Goal: Information Seeking & Learning: Learn about a topic

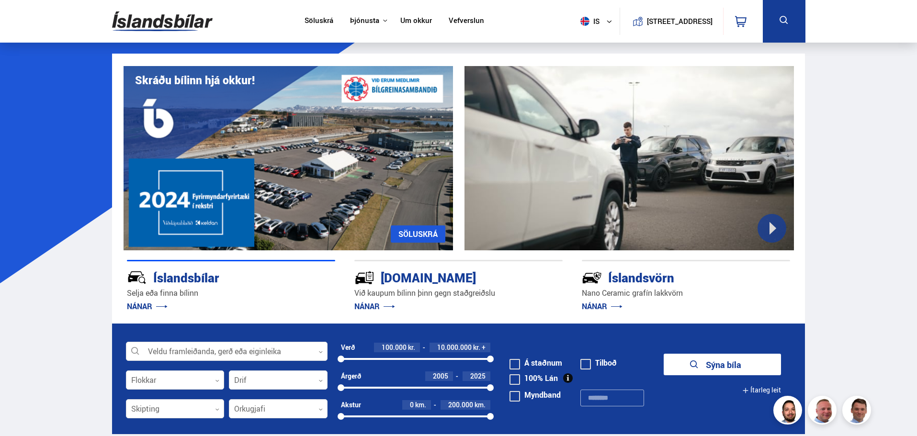
click at [418, 233] on link "SÖLUSKRÁ" at bounding box center [418, 234] width 55 height 17
click at [414, 260] on div "[DOMAIN_NAME] Við kaupum bílinn þinn gegn staðgreiðslu NÁNAR" at bounding box center [458, 287] width 208 height 54
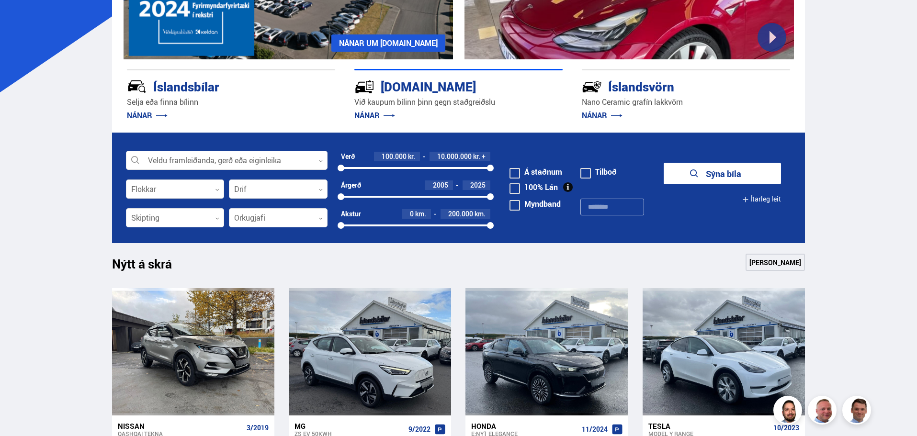
scroll to position [192, 0]
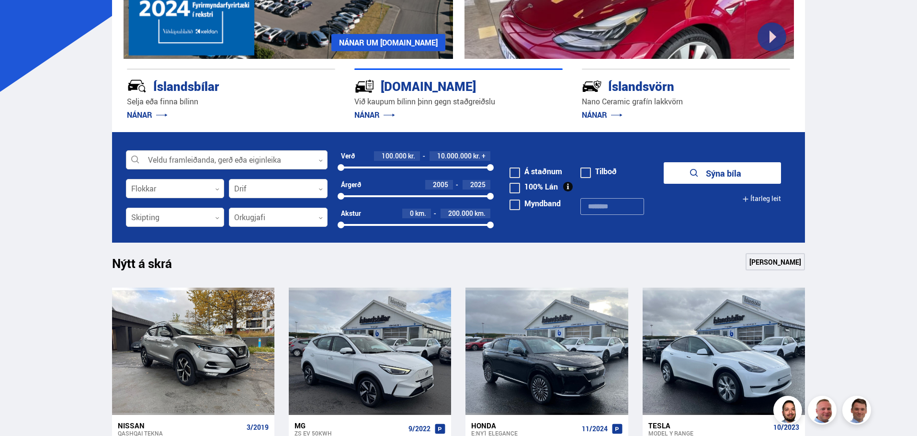
click at [272, 160] on div at bounding box center [227, 160] width 202 height 19
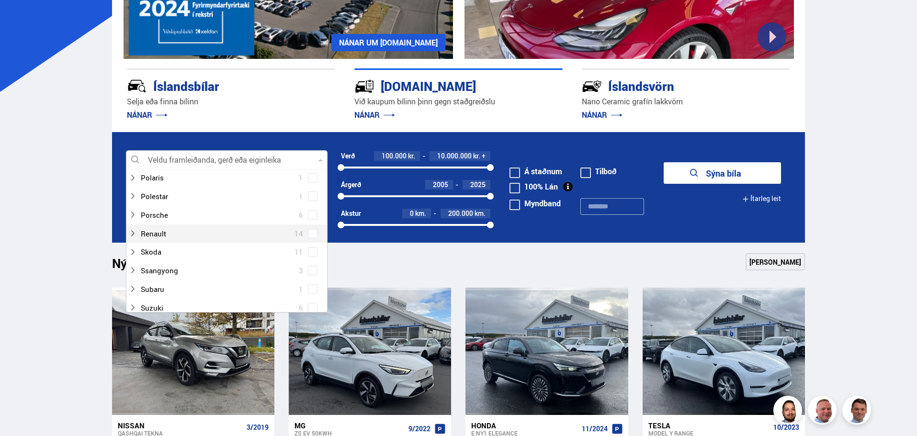
scroll to position [766, 0]
click at [192, 228] on div at bounding box center [217, 228] width 177 height 14
click at [143, 237] on div at bounding box center [217, 236] width 177 height 14
click at [308, 233] on span at bounding box center [313, 237] width 10 height 10
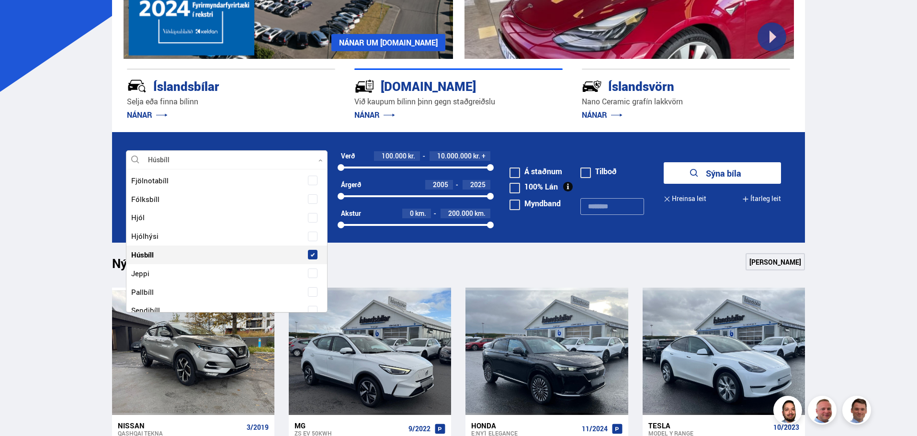
scroll to position [976, 0]
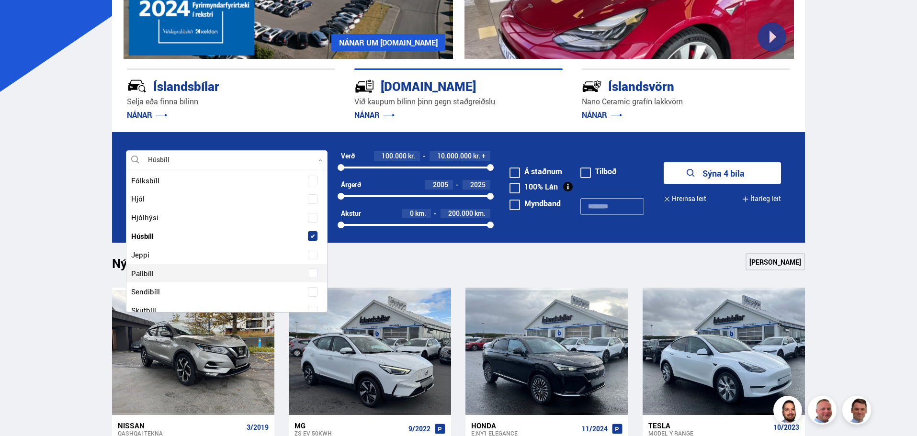
click at [405, 265] on div "Nýtt á skrá Sjá meira" at bounding box center [458, 264] width 693 height 23
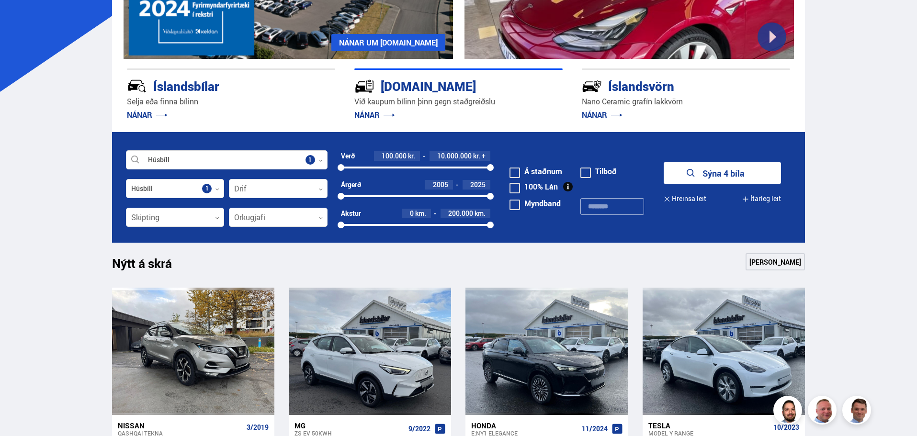
click at [742, 175] on button "Sýna 4 bíla" at bounding box center [722, 173] width 117 height 22
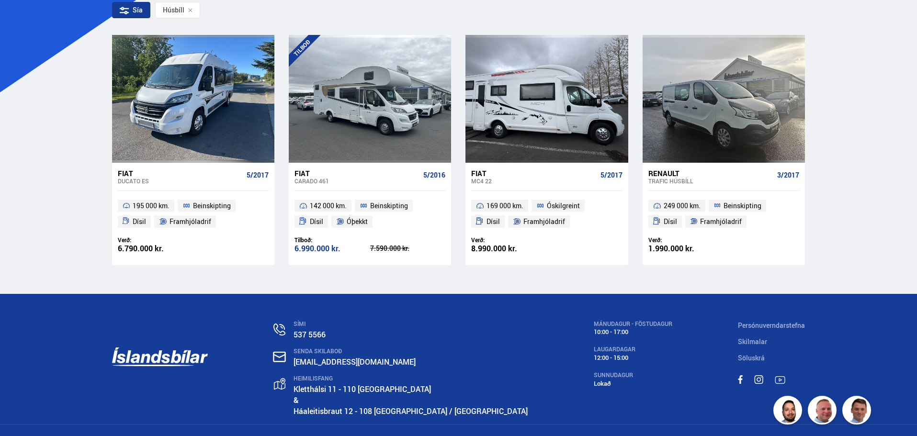
scroll to position [192, 0]
click at [675, 172] on div "Renault" at bounding box center [710, 173] width 125 height 9
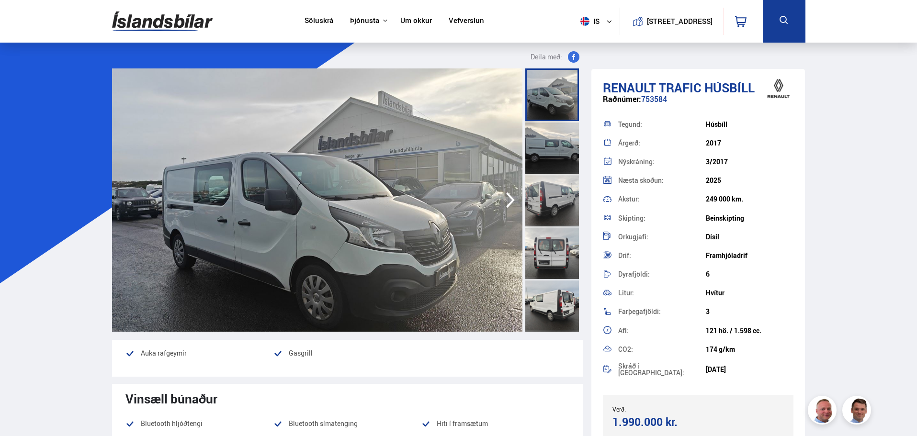
click at [510, 195] on icon "button" at bounding box center [510, 200] width 19 height 23
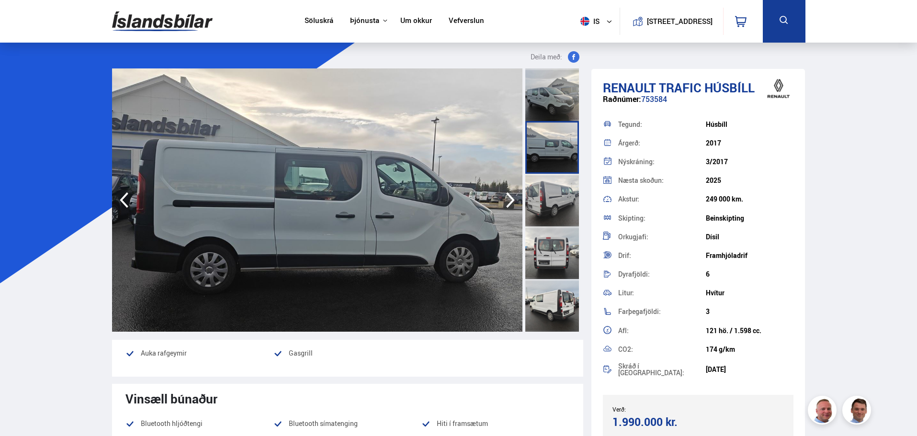
click at [510, 195] on icon "button" at bounding box center [510, 200] width 19 height 23
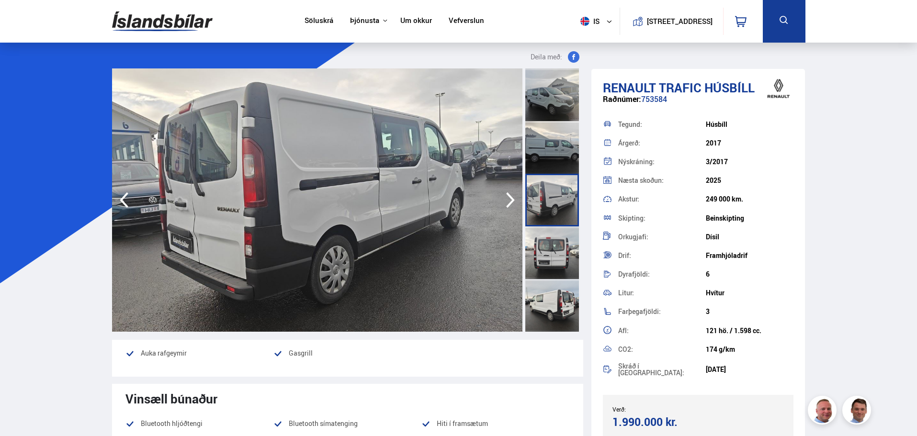
click at [510, 195] on icon "button" at bounding box center [510, 200] width 19 height 23
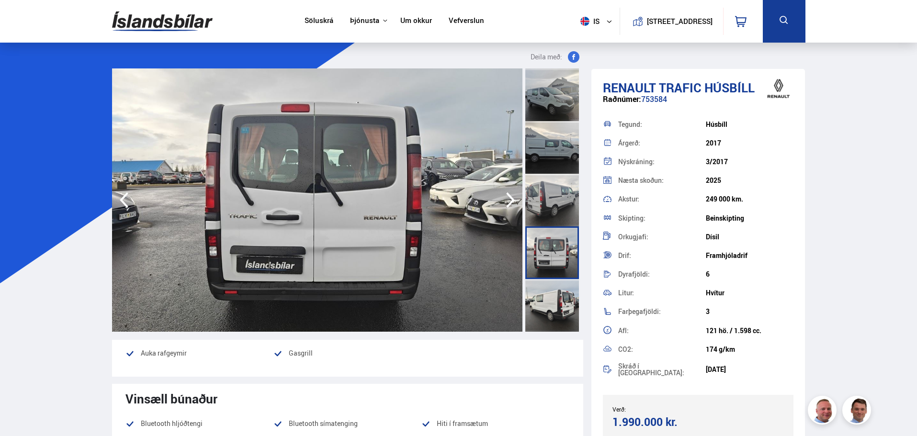
click at [510, 195] on icon "button" at bounding box center [510, 200] width 19 height 23
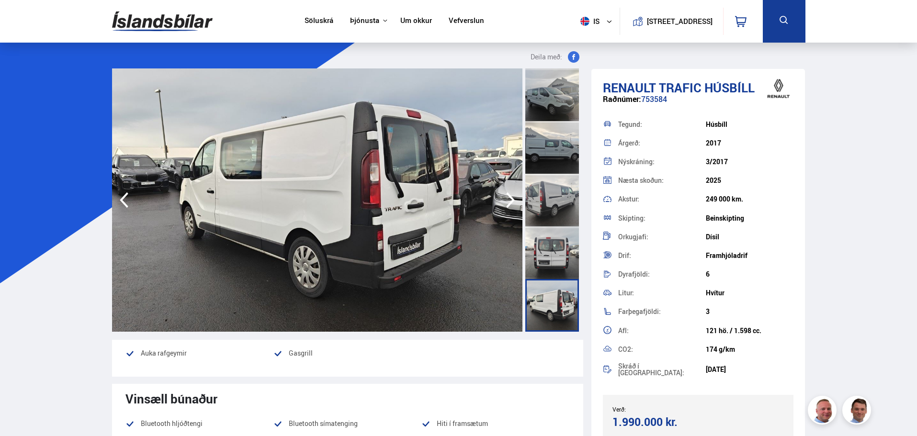
click at [510, 195] on icon "button" at bounding box center [510, 200] width 19 height 23
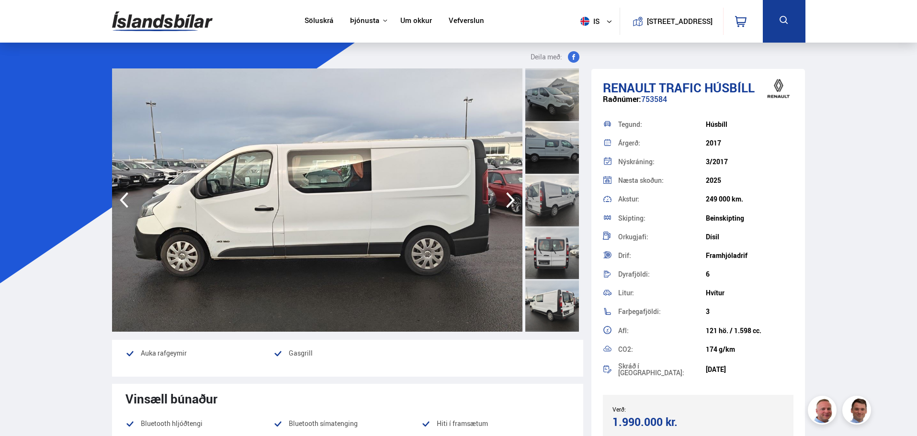
click at [510, 195] on icon "button" at bounding box center [510, 200] width 19 height 23
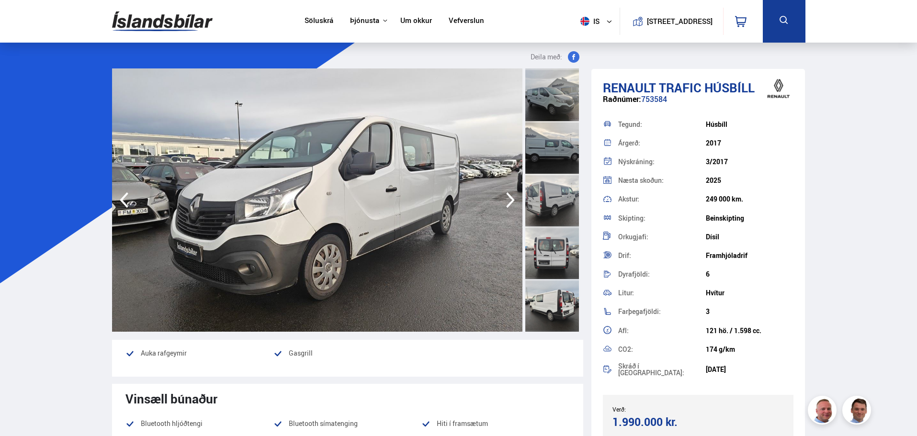
click at [510, 195] on icon "button" at bounding box center [510, 200] width 19 height 23
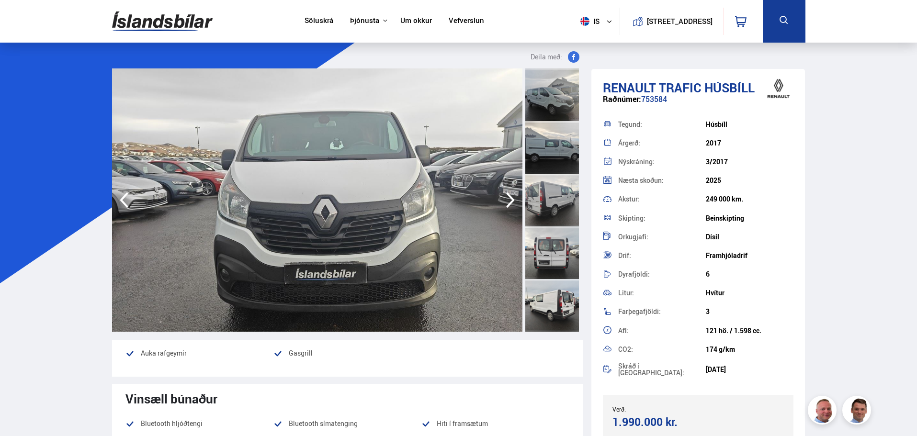
click at [510, 195] on icon "button" at bounding box center [510, 200] width 19 height 23
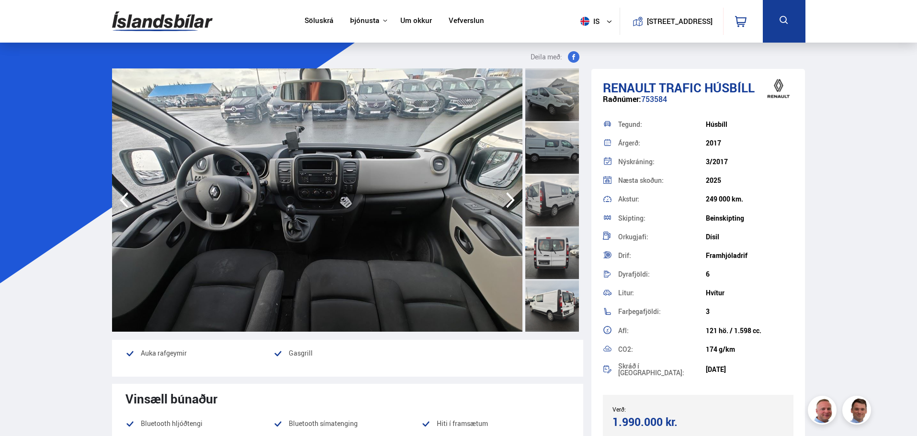
click at [510, 195] on icon "button" at bounding box center [510, 200] width 19 height 23
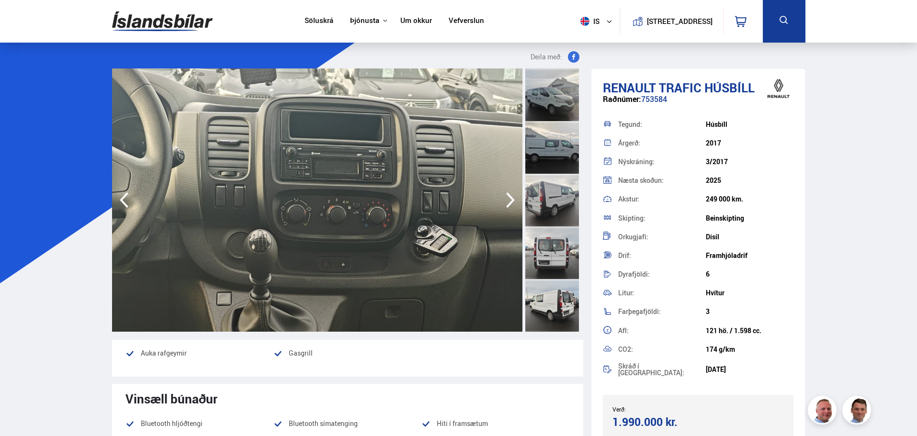
click at [510, 195] on icon "button" at bounding box center [510, 200] width 19 height 23
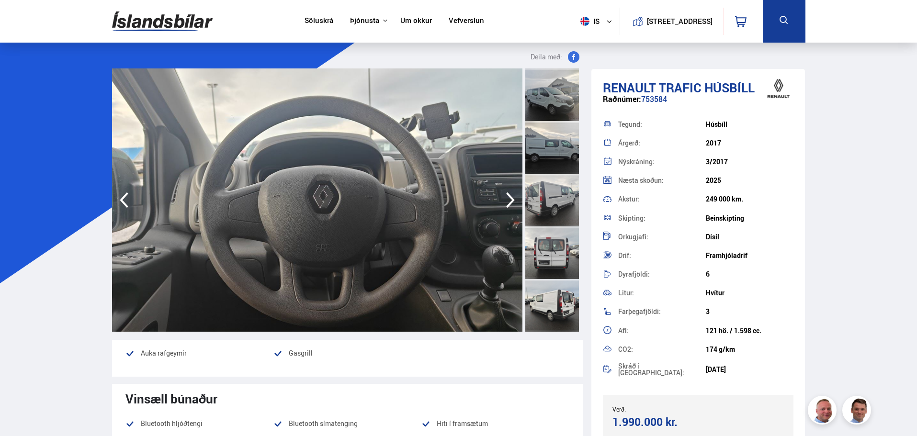
click at [510, 195] on icon "button" at bounding box center [510, 200] width 19 height 23
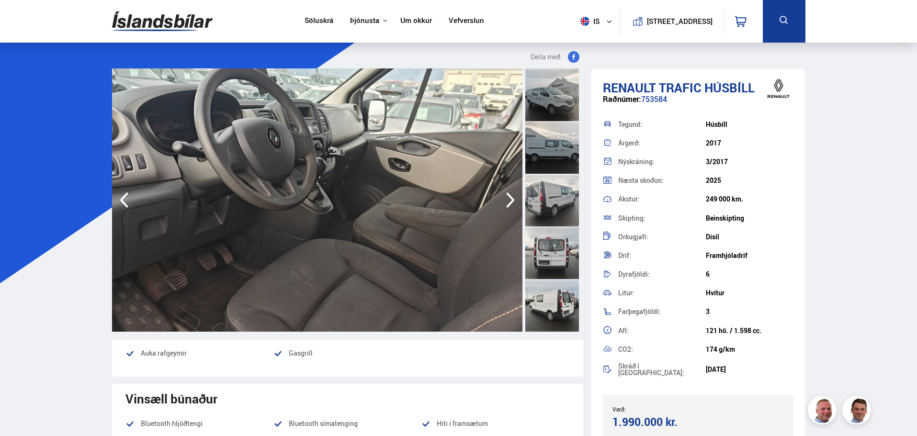
click at [510, 195] on icon "button" at bounding box center [510, 200] width 19 height 23
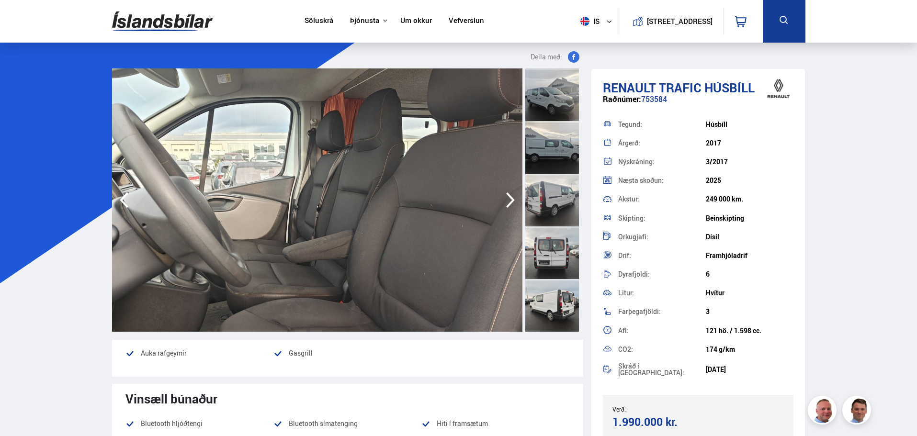
click at [510, 195] on icon "button" at bounding box center [510, 200] width 19 height 23
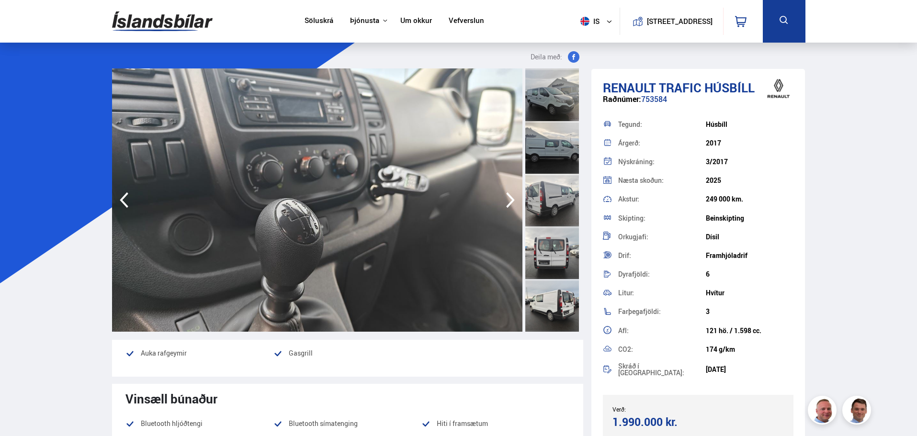
click at [510, 195] on icon "button" at bounding box center [510, 200] width 19 height 23
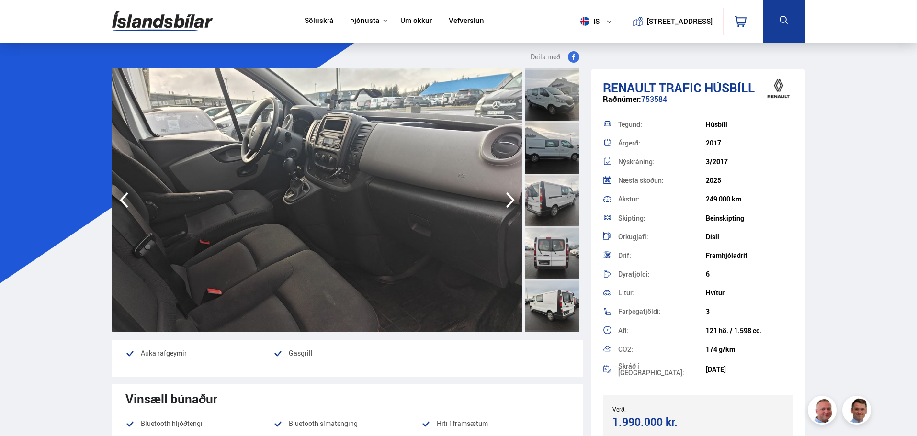
click at [510, 195] on icon "button" at bounding box center [510, 200] width 19 height 23
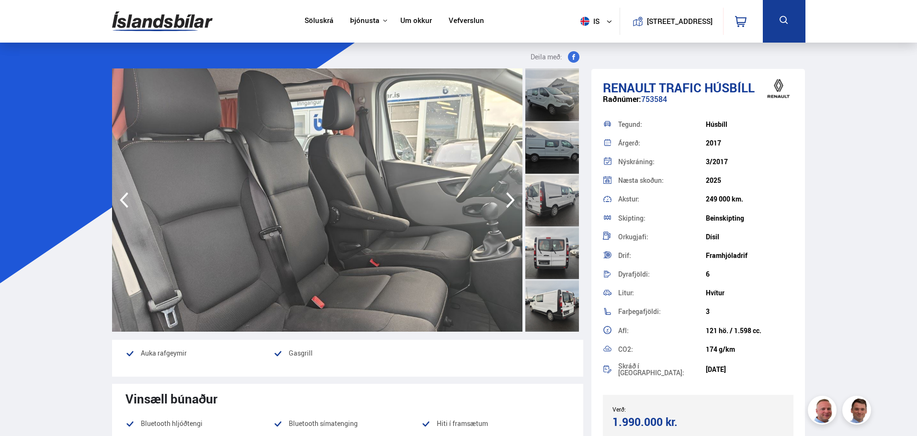
click at [510, 195] on icon "button" at bounding box center [510, 200] width 19 height 23
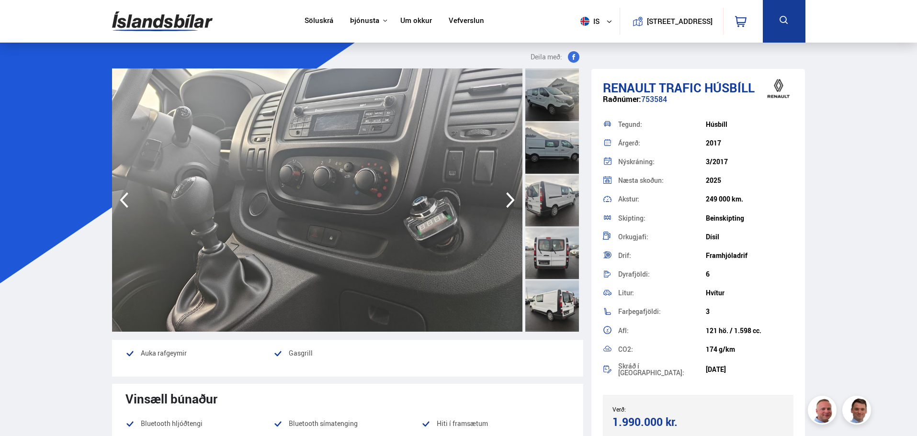
click at [510, 195] on icon "button" at bounding box center [510, 200] width 19 height 23
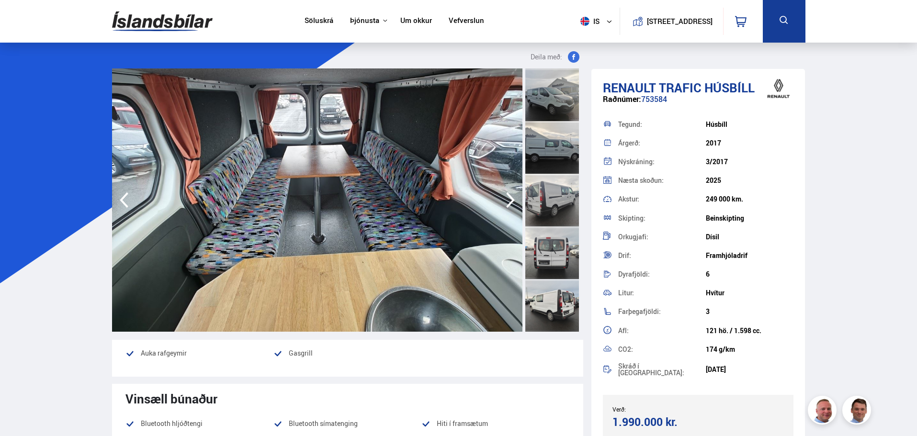
click at [510, 195] on icon "button" at bounding box center [510, 200] width 19 height 23
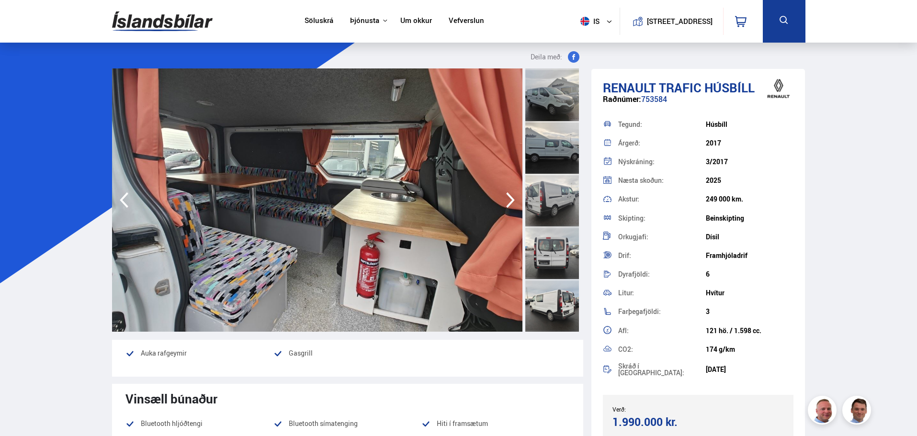
click at [510, 195] on icon "button" at bounding box center [510, 200] width 19 height 23
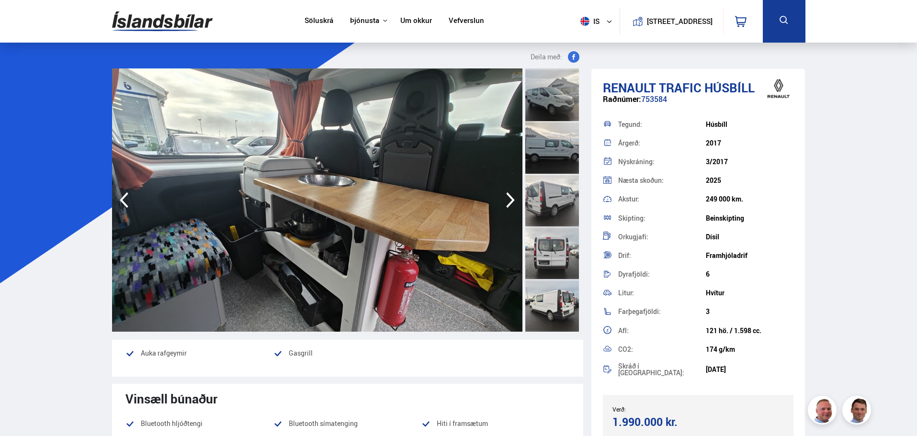
click at [507, 194] on icon "button" at bounding box center [510, 200] width 9 height 16
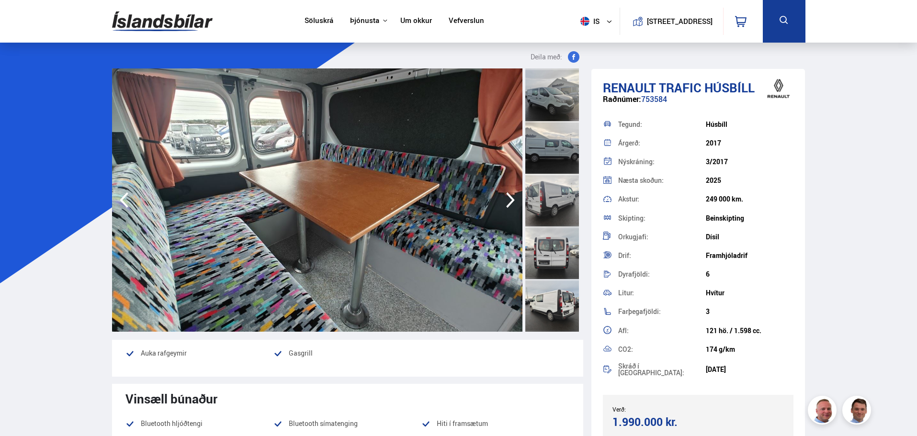
click at [507, 194] on icon "button" at bounding box center [510, 200] width 9 height 16
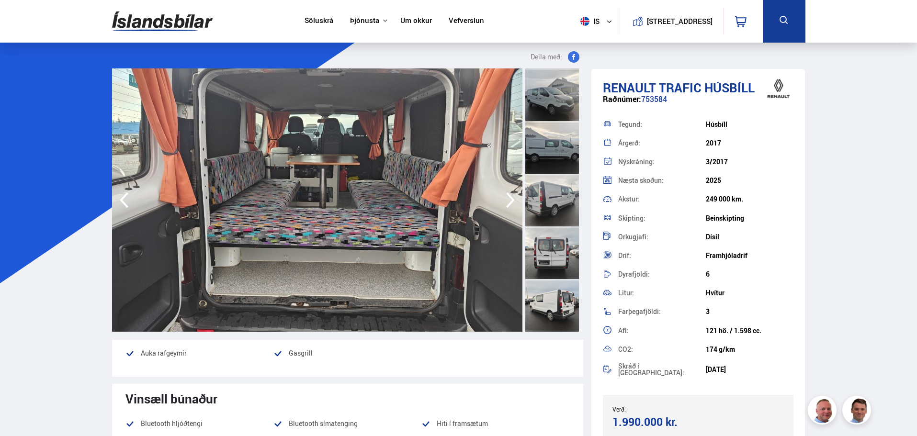
click at [507, 194] on icon "button" at bounding box center [510, 200] width 9 height 16
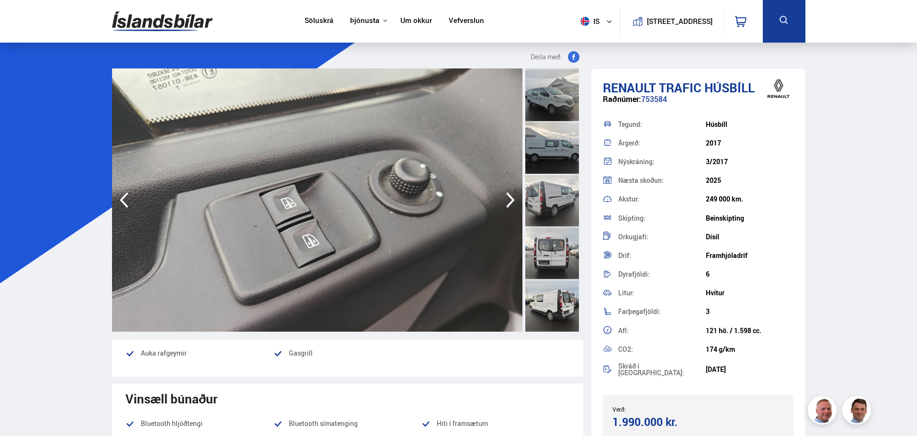
click at [507, 194] on icon "button" at bounding box center [510, 200] width 9 height 16
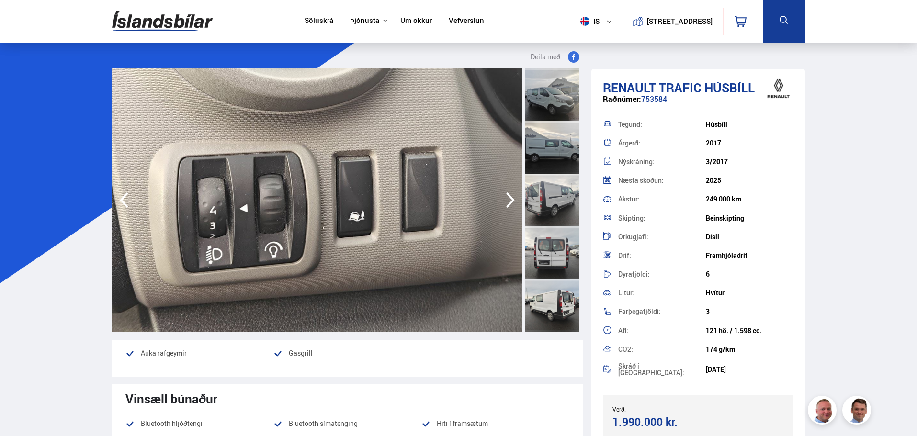
click at [507, 194] on icon "button" at bounding box center [510, 200] width 9 height 16
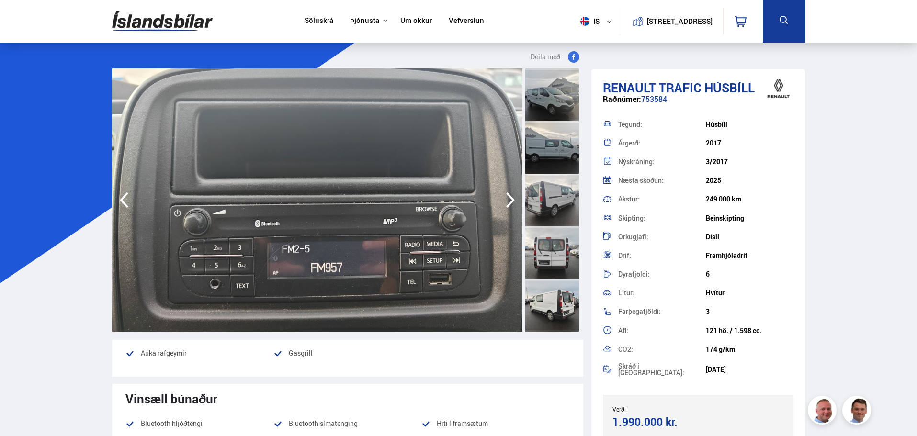
click at [509, 195] on icon "button" at bounding box center [510, 200] width 9 height 16
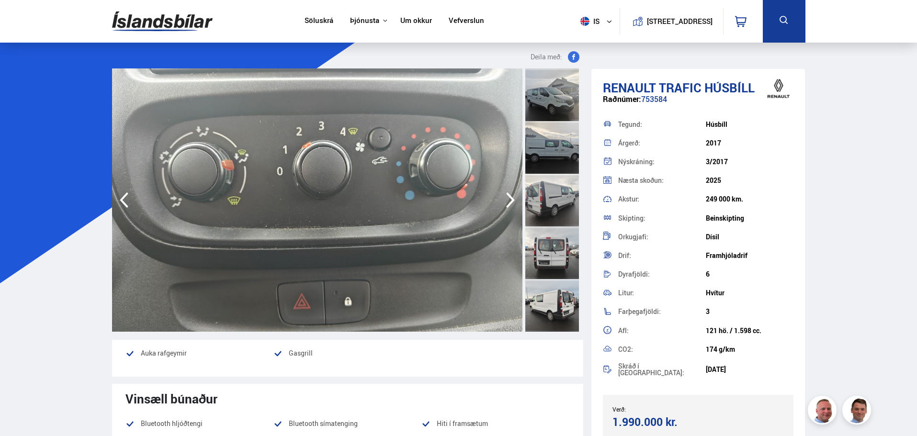
click at [509, 195] on icon "button" at bounding box center [510, 200] width 9 height 16
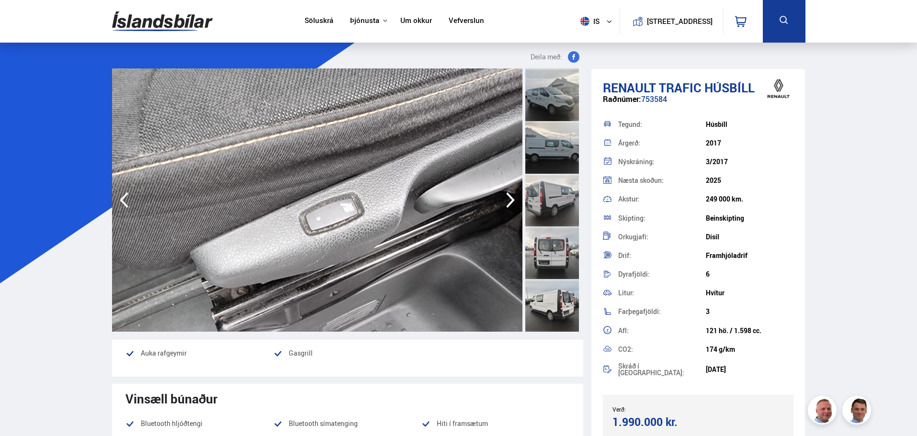
click at [509, 195] on icon "button" at bounding box center [510, 200] width 9 height 16
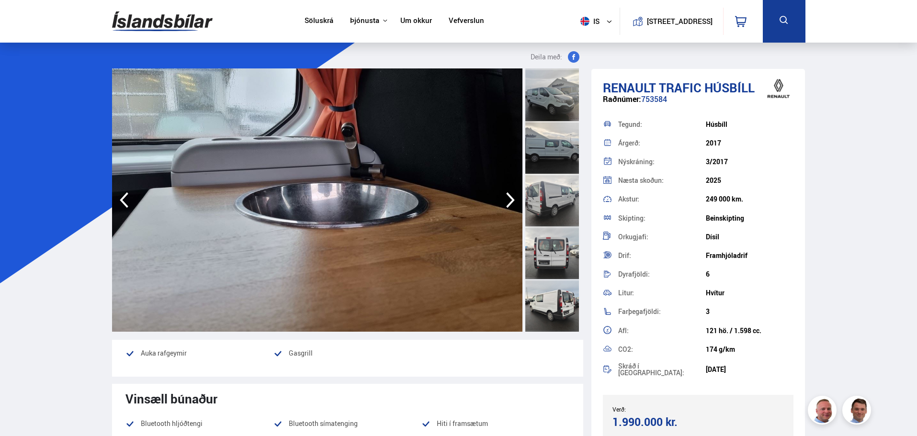
click at [509, 195] on icon "button" at bounding box center [510, 200] width 9 height 16
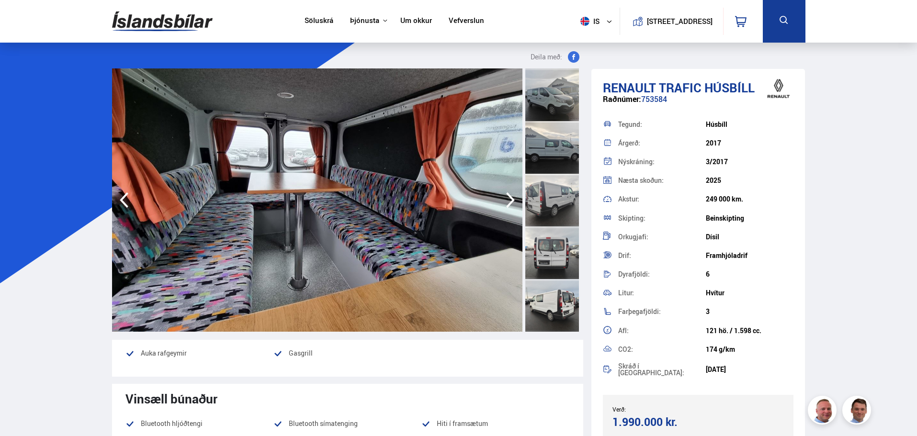
click at [509, 195] on icon "button" at bounding box center [510, 200] width 9 height 16
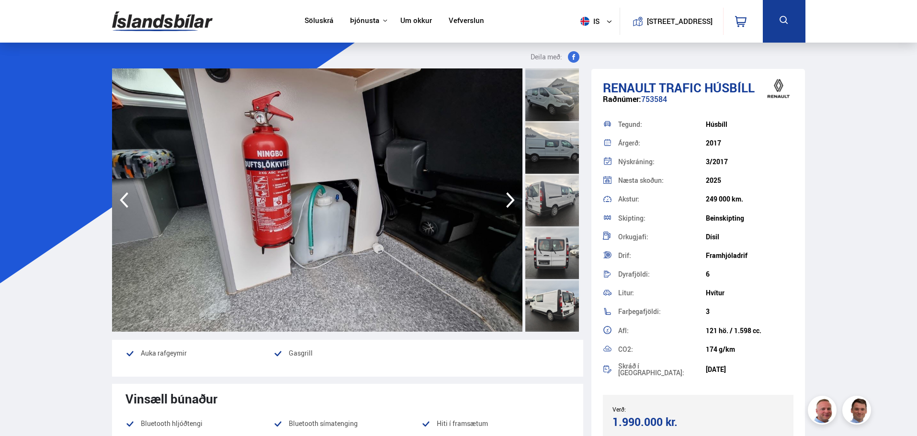
click at [513, 194] on icon "button" at bounding box center [510, 200] width 19 height 23
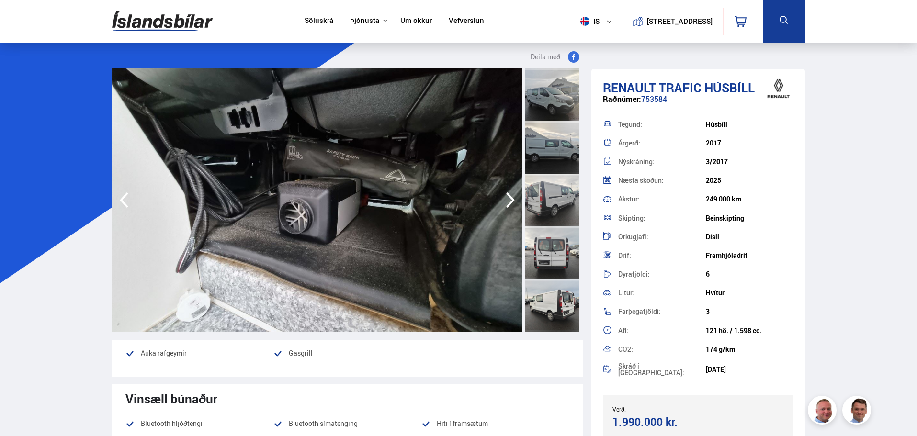
click at [513, 194] on icon "button" at bounding box center [510, 200] width 19 height 23
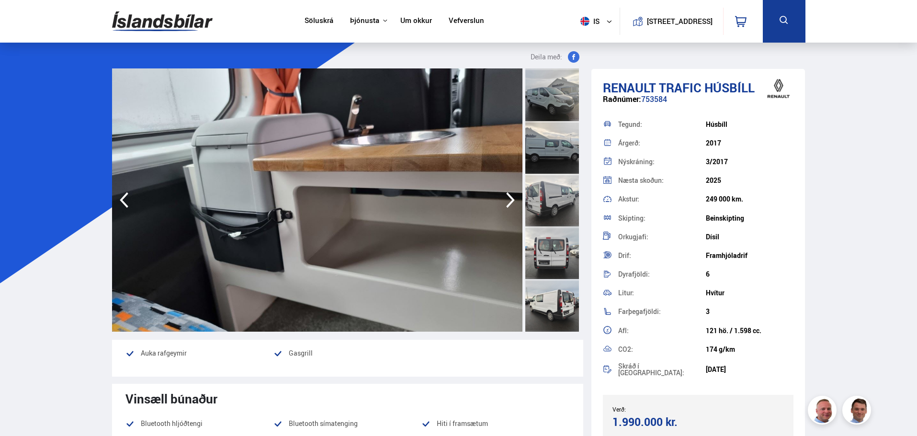
click at [515, 199] on icon "button" at bounding box center [510, 200] width 19 height 23
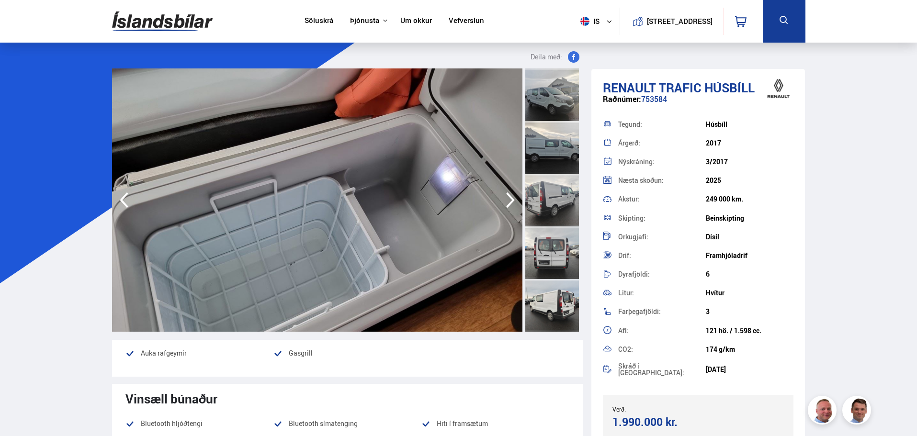
click at [517, 195] on icon "button" at bounding box center [510, 200] width 19 height 23
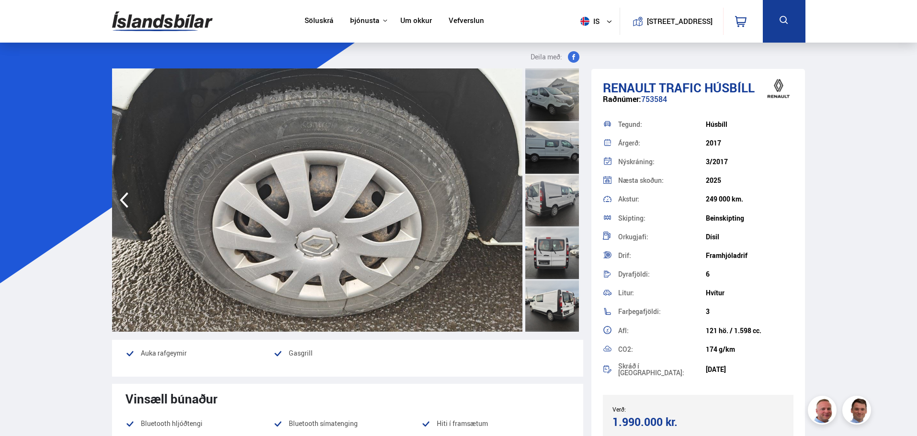
click at [517, 195] on img at bounding box center [317, 199] width 410 height 263
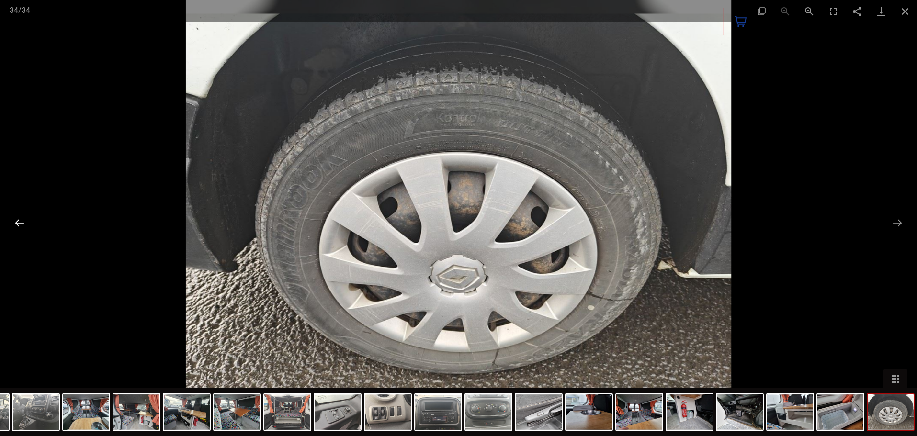
click at [12, 220] on button "Previous slide" at bounding box center [20, 223] width 20 height 19
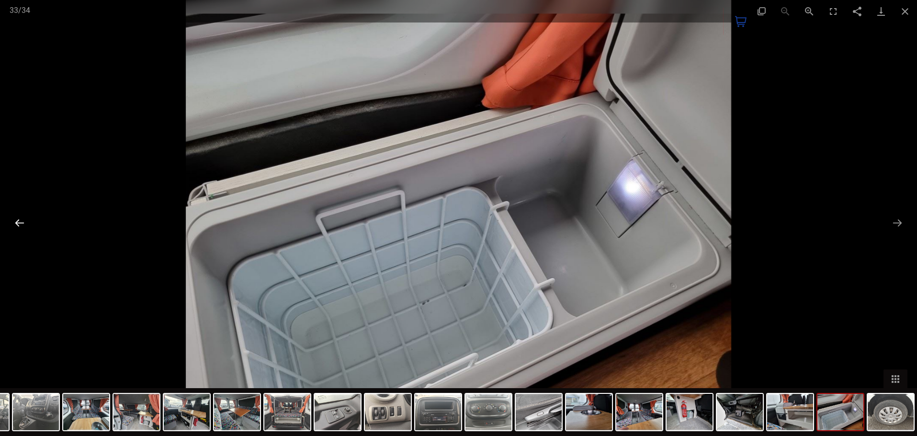
click at [12, 220] on button "Previous slide" at bounding box center [20, 223] width 20 height 19
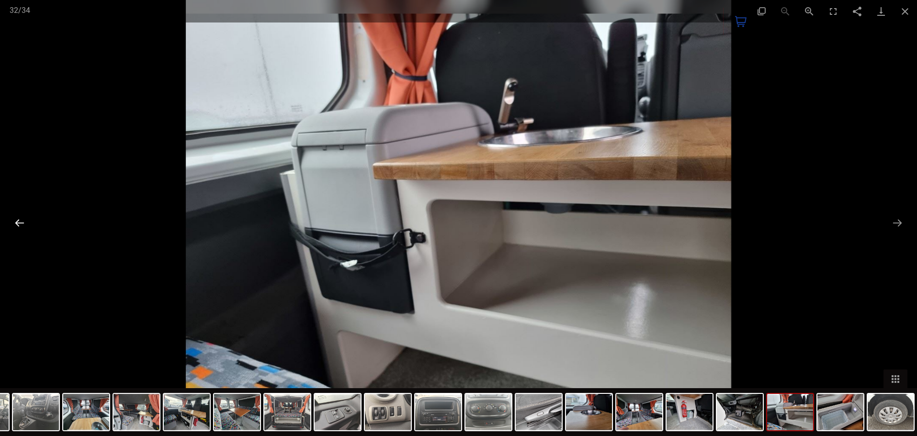
click at [12, 220] on button "Previous slide" at bounding box center [20, 223] width 20 height 19
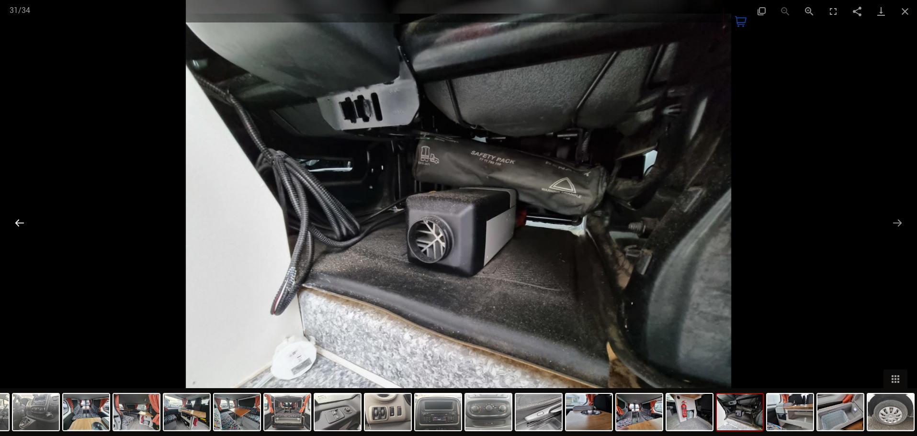
click at [12, 220] on button "Previous slide" at bounding box center [20, 223] width 20 height 19
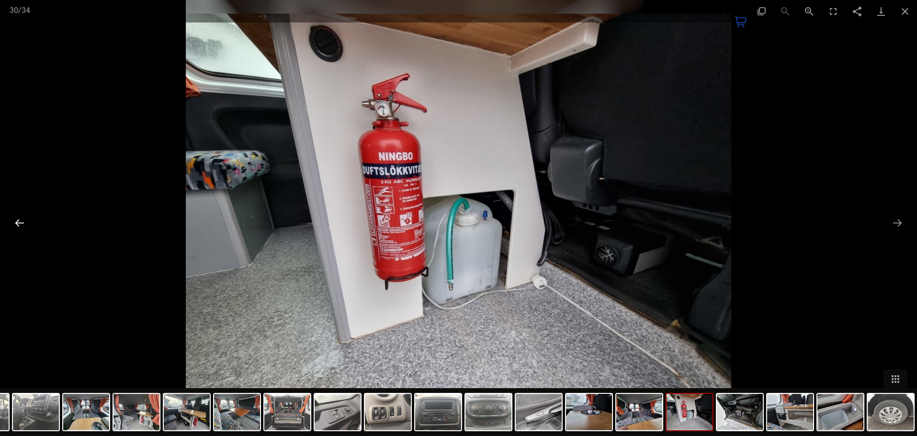
click at [12, 220] on button "Previous slide" at bounding box center [20, 223] width 20 height 19
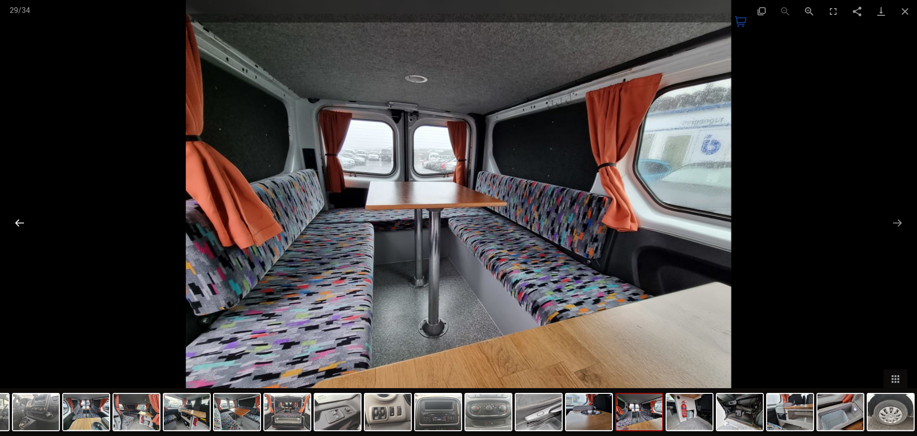
click at [12, 220] on button "Previous slide" at bounding box center [20, 223] width 20 height 19
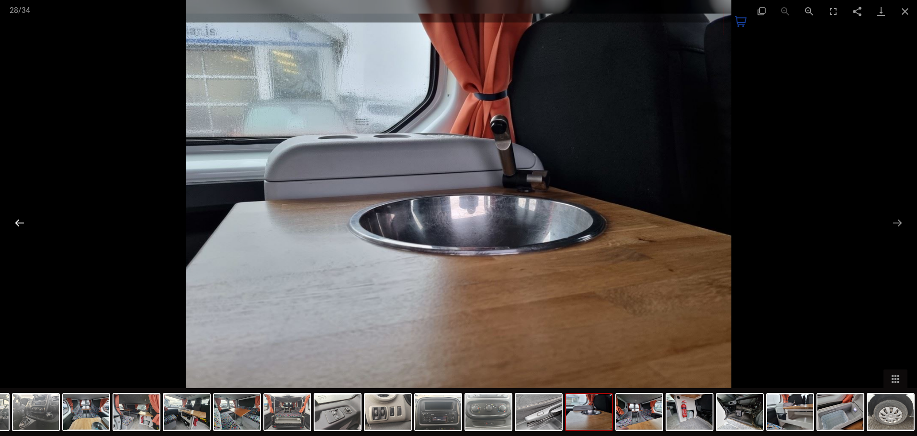
click at [12, 220] on button "Previous slide" at bounding box center [20, 223] width 20 height 19
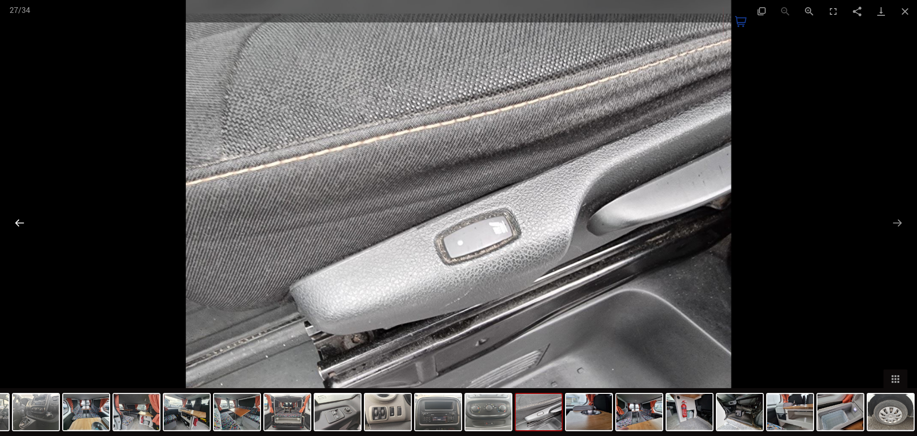
click at [12, 220] on button "Previous slide" at bounding box center [20, 223] width 20 height 19
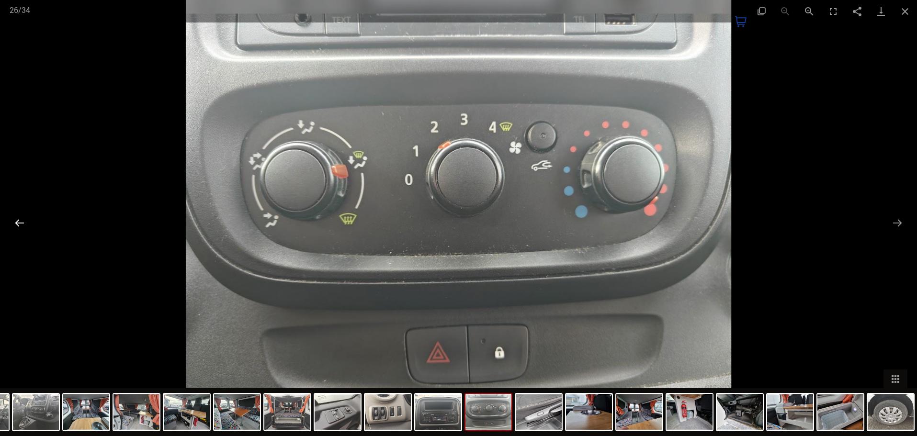
click at [12, 220] on button "Previous slide" at bounding box center [20, 223] width 20 height 19
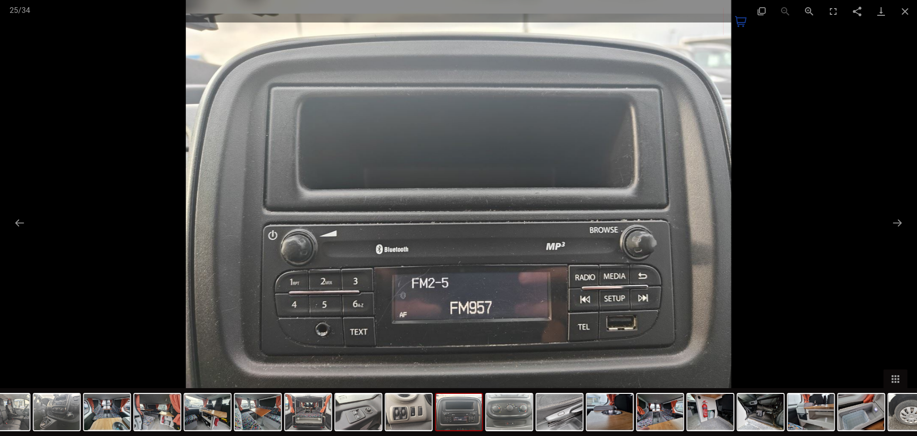
drag, startPoint x: 907, startPoint y: 12, endPoint x: 876, endPoint y: 36, distance: 38.9
click at [906, 12] on button "Close gallery" at bounding box center [905, 11] width 24 height 23
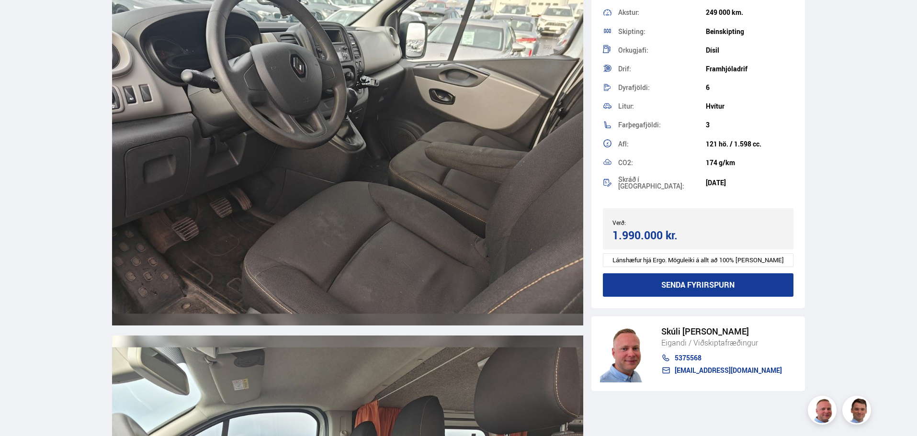
scroll to position [5363, 0]
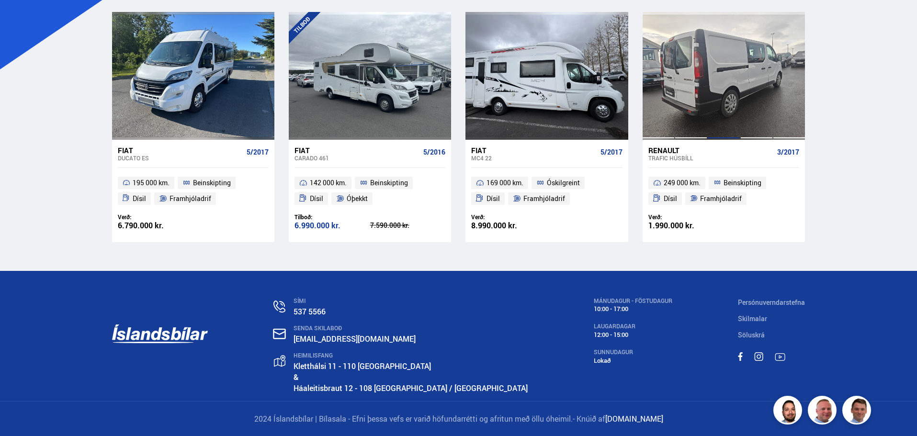
scroll to position [23, 0]
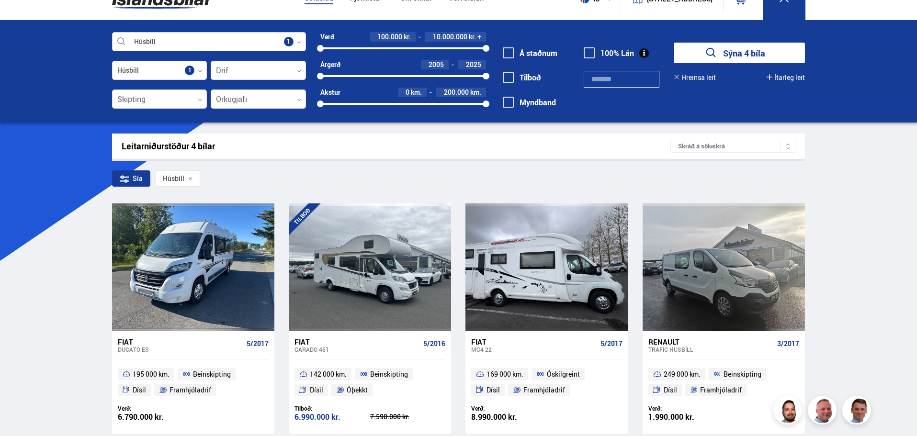
click at [188, 39] on div at bounding box center [209, 42] width 194 height 19
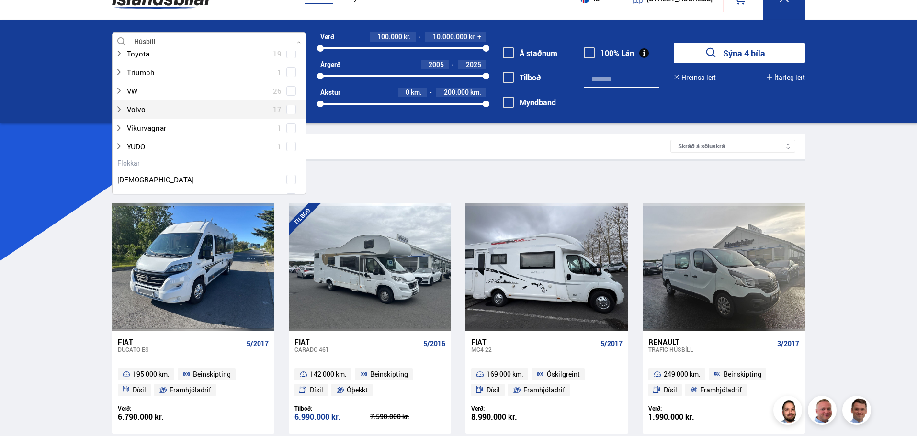
scroll to position [958, 0]
click at [137, 97] on div at bounding box center [199, 99] width 169 height 14
click at [296, 100] on div "Hjólhýsi" at bounding box center [209, 99] width 188 height 14
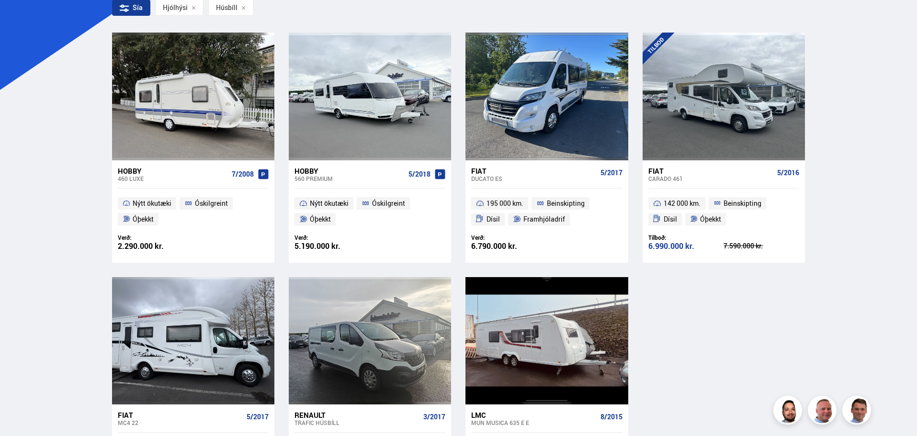
scroll to position [192, 0]
